Goal: Transaction & Acquisition: Obtain resource

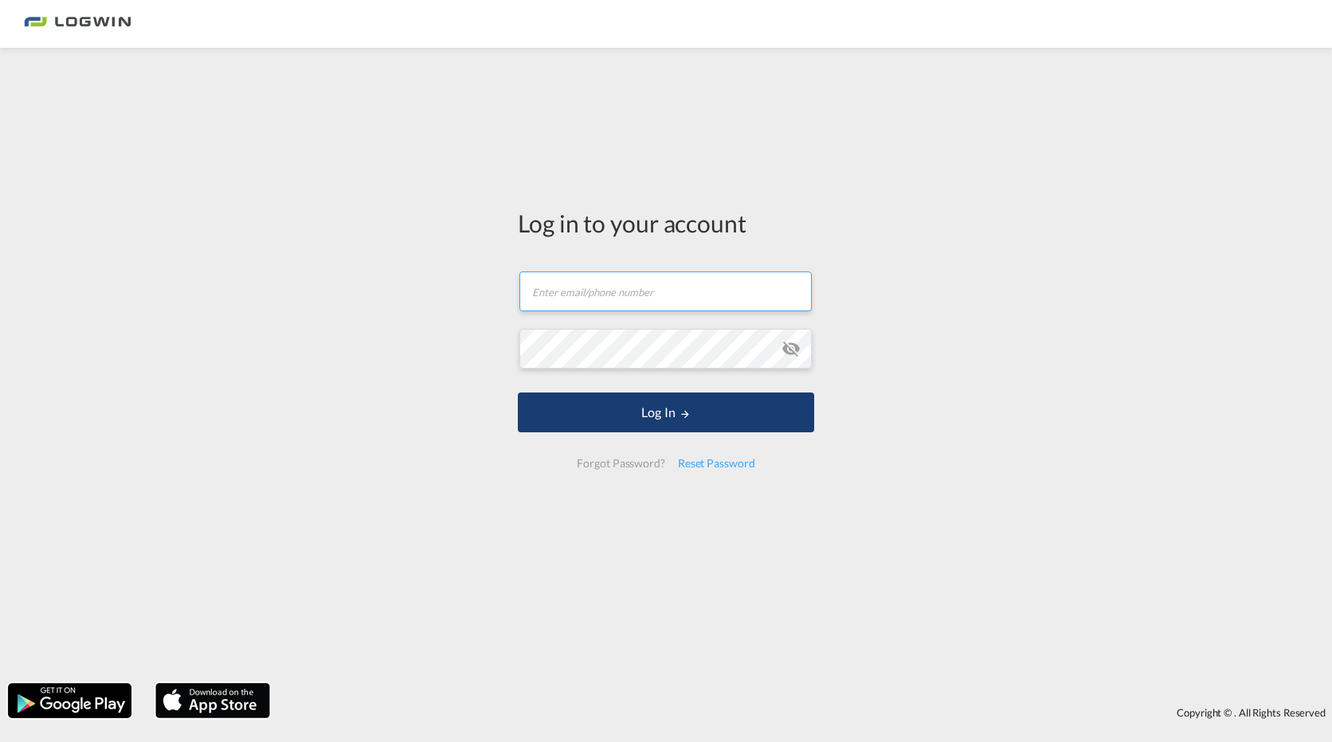
type input "[EMAIL_ADDRESS][PERSON_NAME][DOMAIN_NAME]"
click at [715, 413] on button "Log In" at bounding box center [666, 413] width 296 height 40
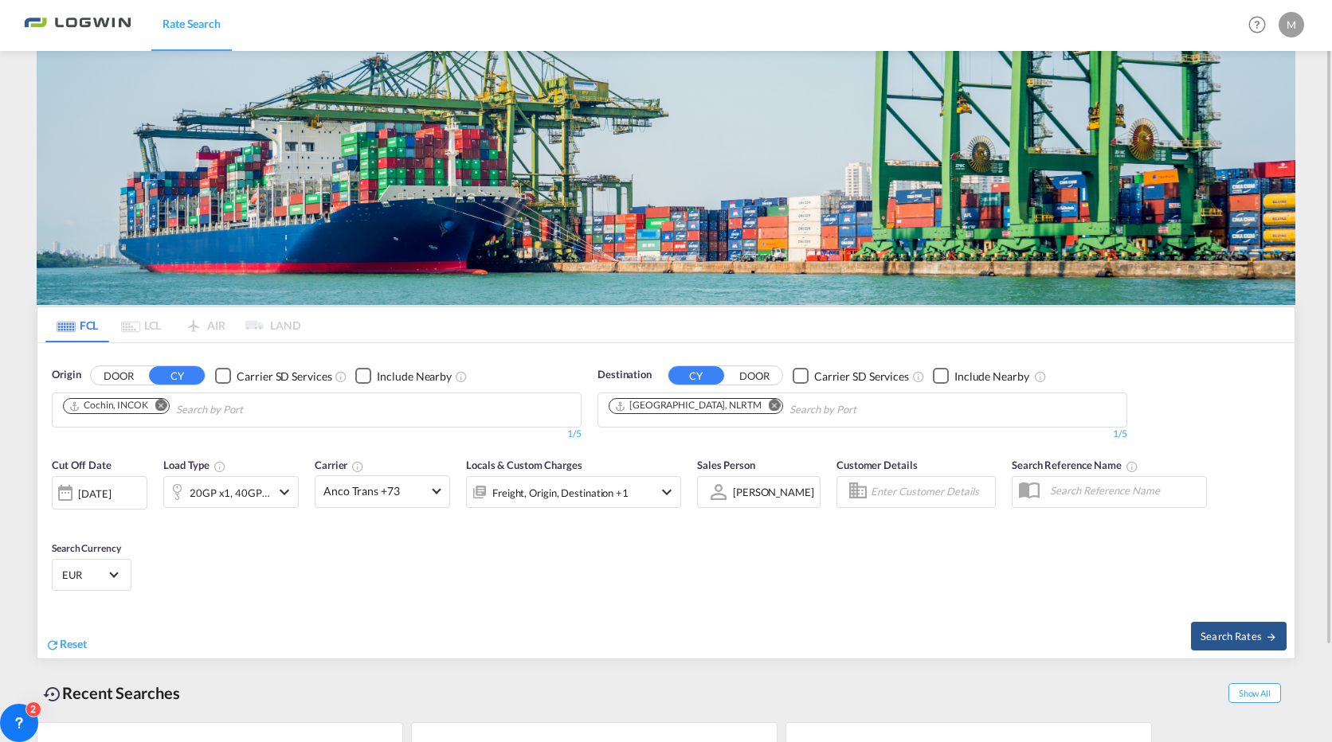
click at [62, 490] on div at bounding box center [65, 493] width 25 height 32
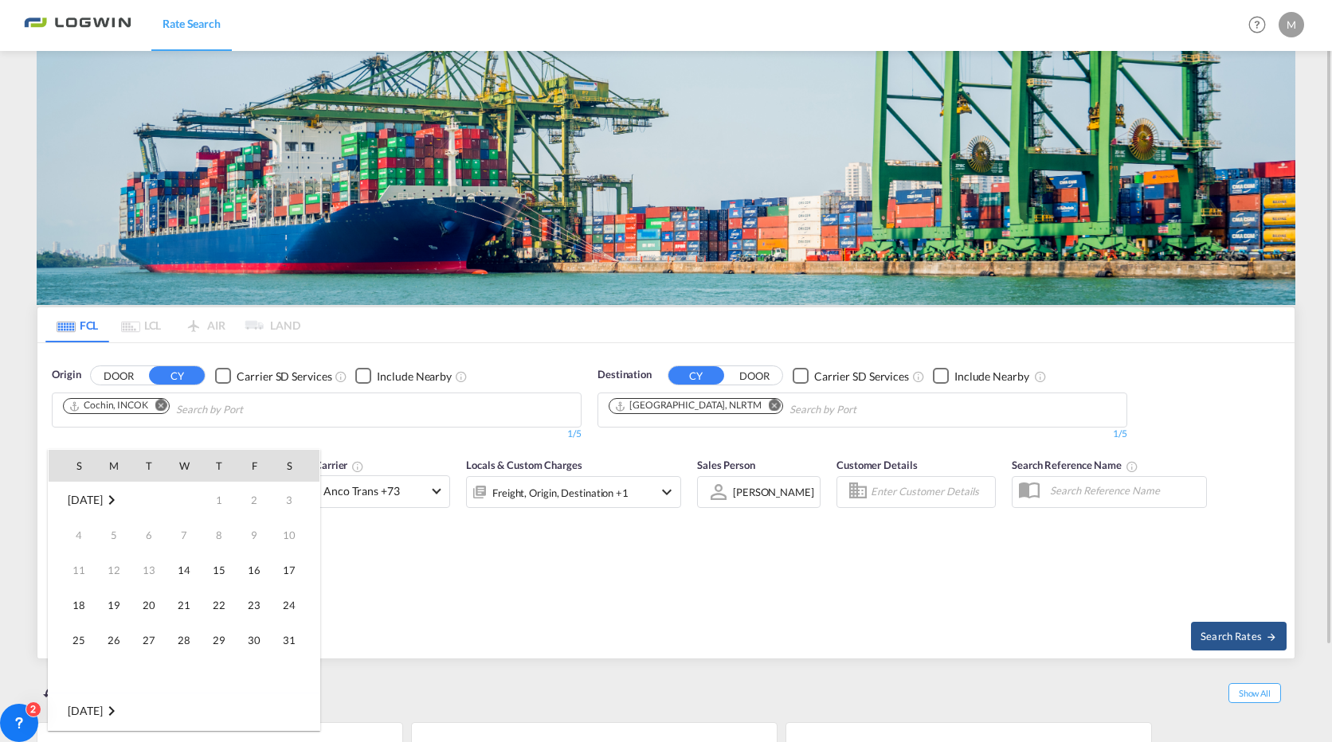
scroll to position [633, 0]
click at [245, 576] on span "15" at bounding box center [254, 570] width 32 height 32
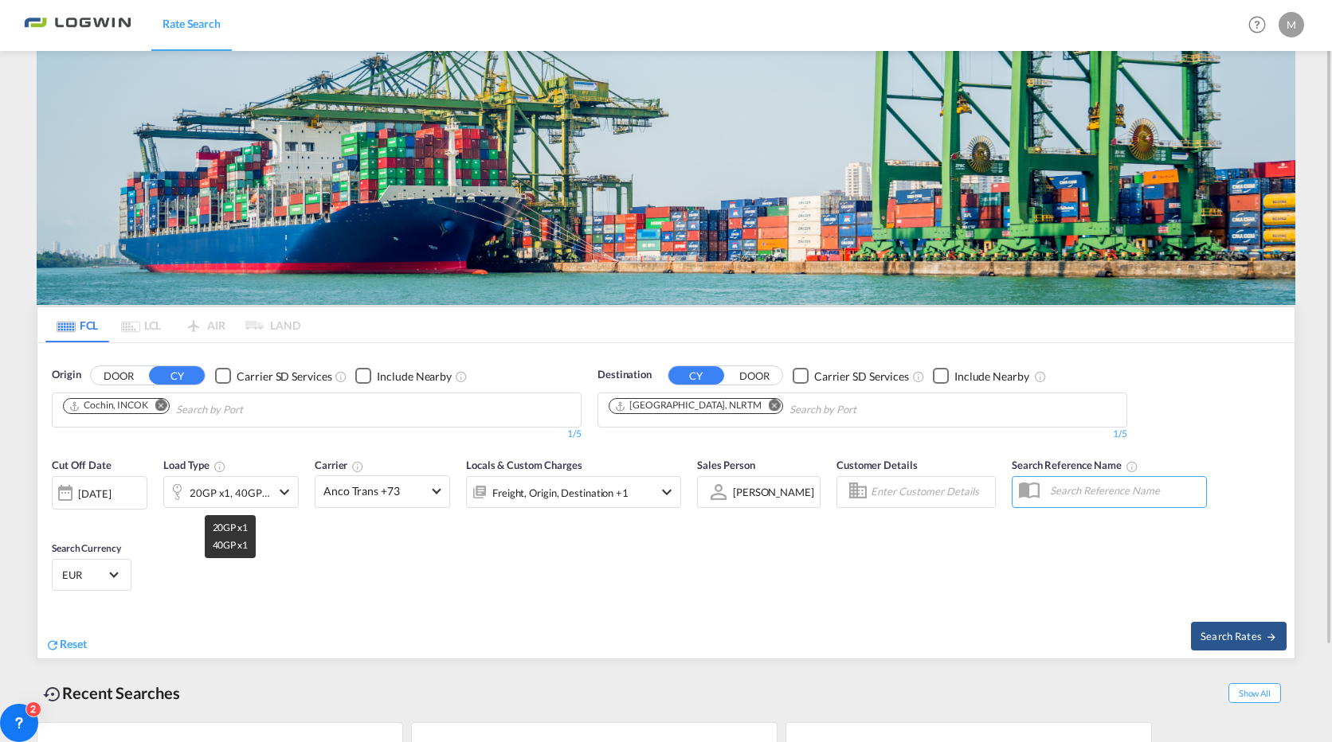
click at [270, 499] on div "20GP x1, 40GP x1" at bounding box center [230, 493] width 81 height 22
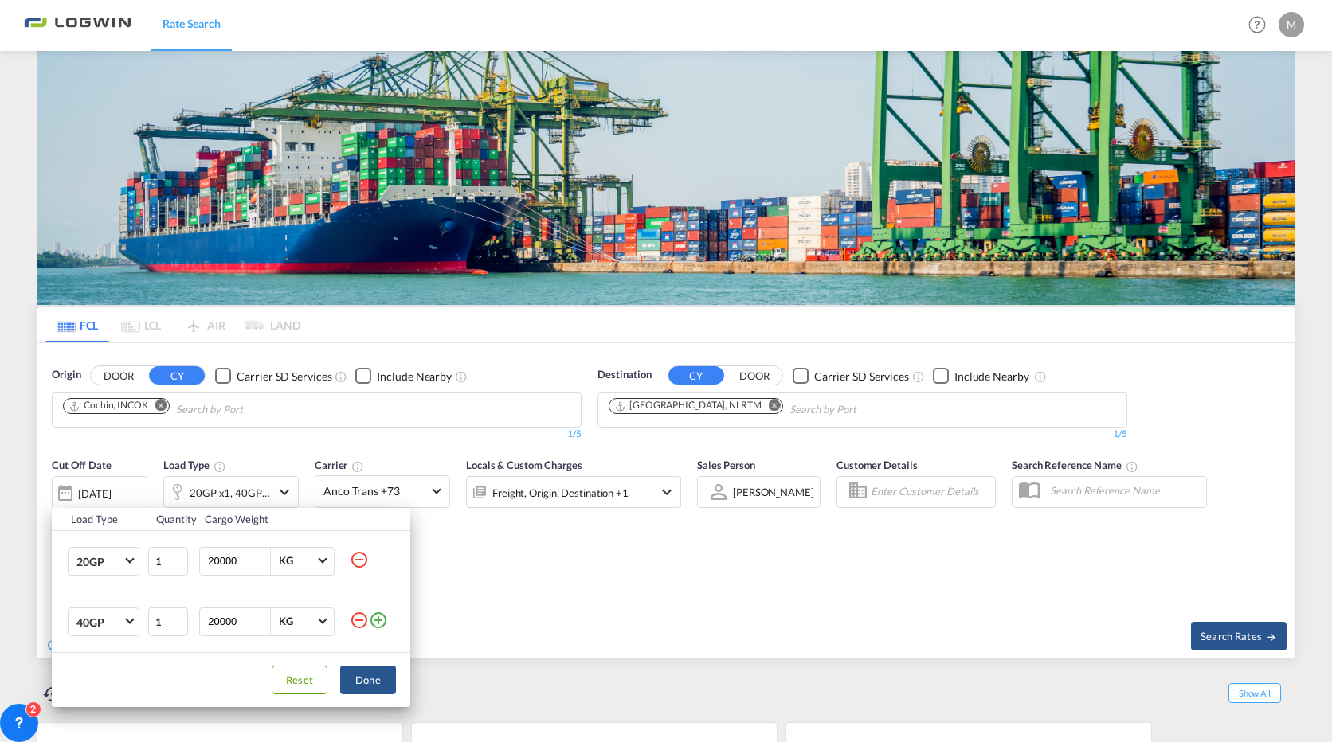
click at [621, 590] on div "Load Type Quantity Cargo Weight 20GP 20GP 40GP 40HC 45HC 20RE 40RE 40HR 20OT 40…" at bounding box center [666, 371] width 1332 height 742
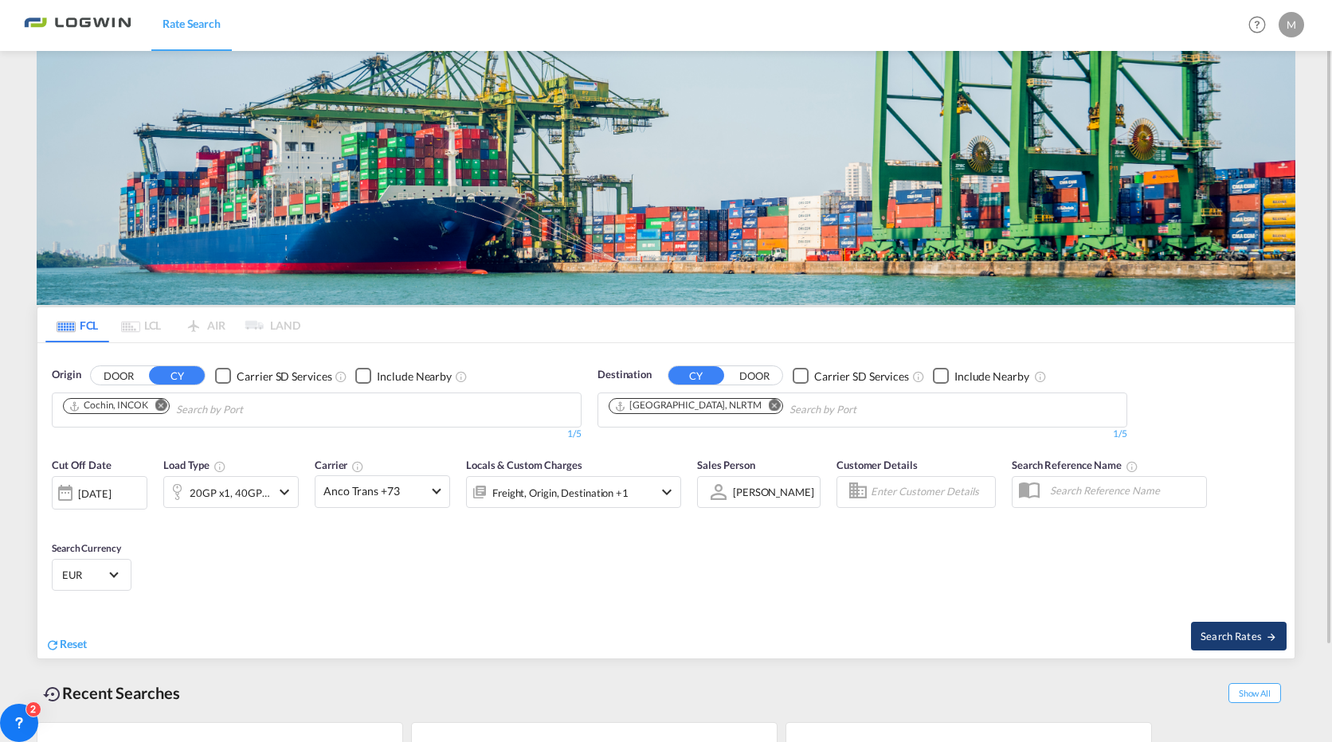
click at [1244, 641] on span "Search Rates" at bounding box center [1239, 636] width 76 height 13
type input "INCOK to NLRTM / [DATE]"
